Goal: Task Accomplishment & Management: Complete application form

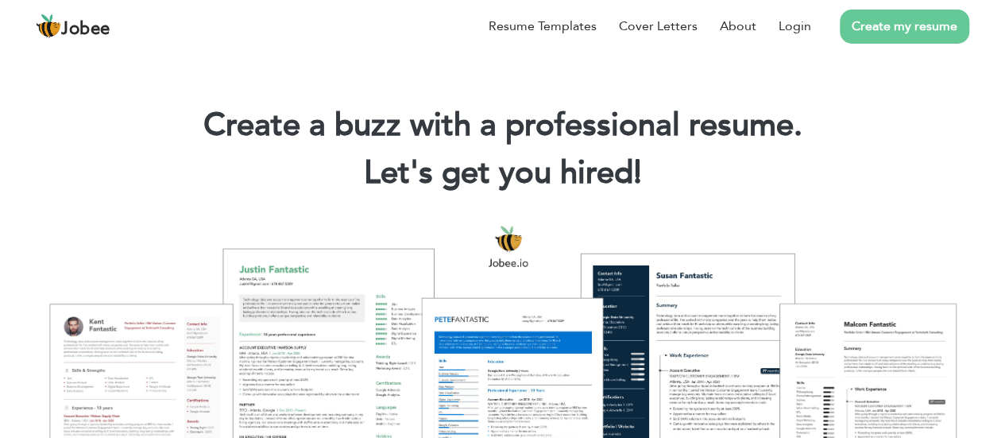
click at [895, 28] on link "Create my resume" at bounding box center [905, 27] width 130 height 34
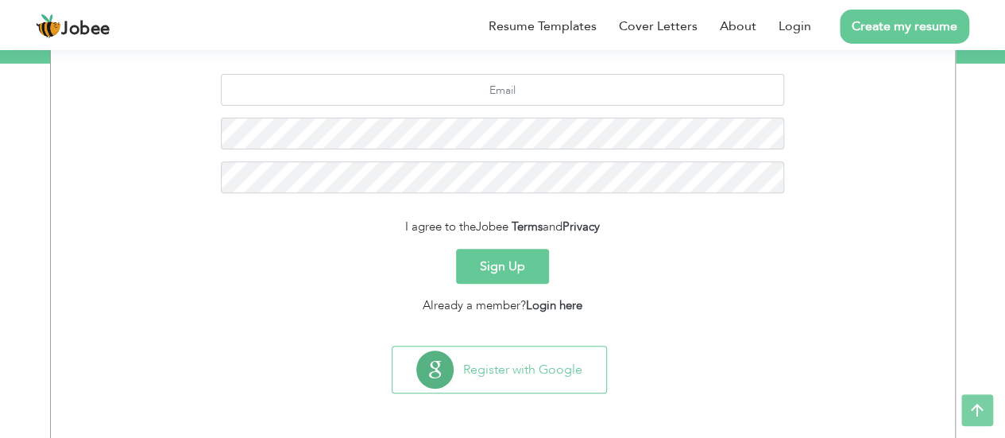
scroll to position [221, 0]
click at [546, 308] on link "Login here" at bounding box center [554, 305] width 56 height 16
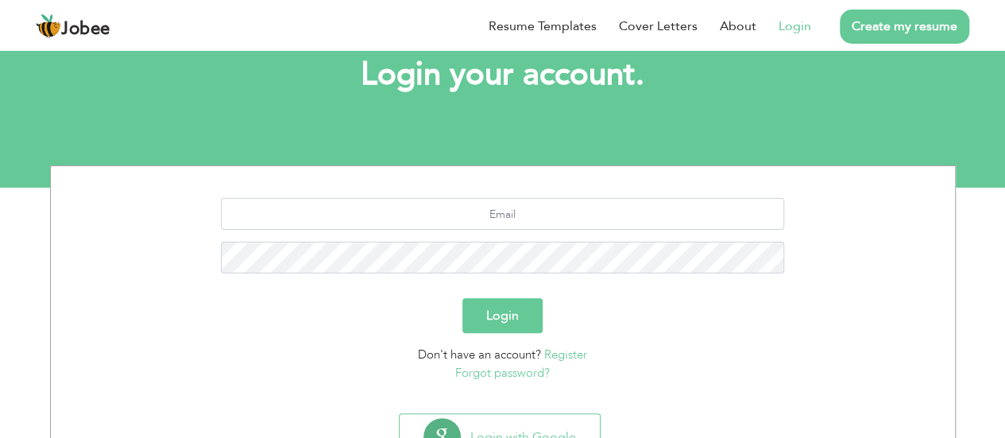
scroll to position [165, 0]
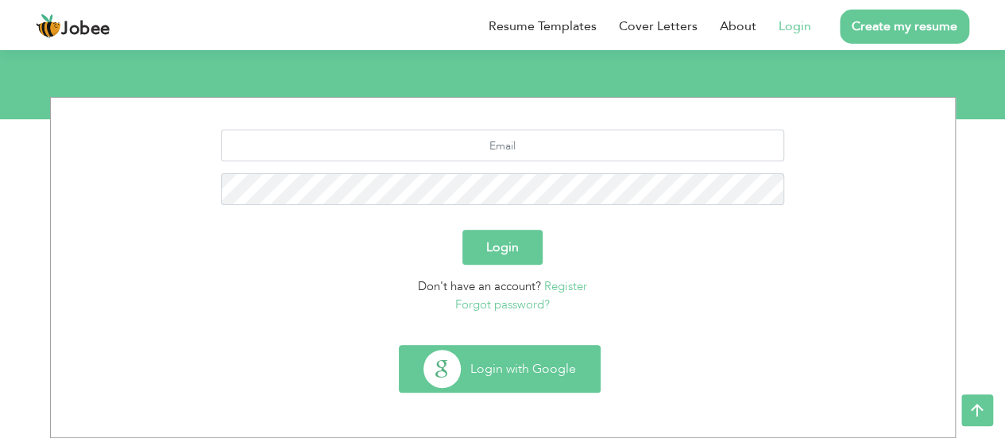
click at [512, 367] on button "Login with Google" at bounding box center [500, 369] width 200 height 46
